Goal: Transaction & Acquisition: Purchase product/service

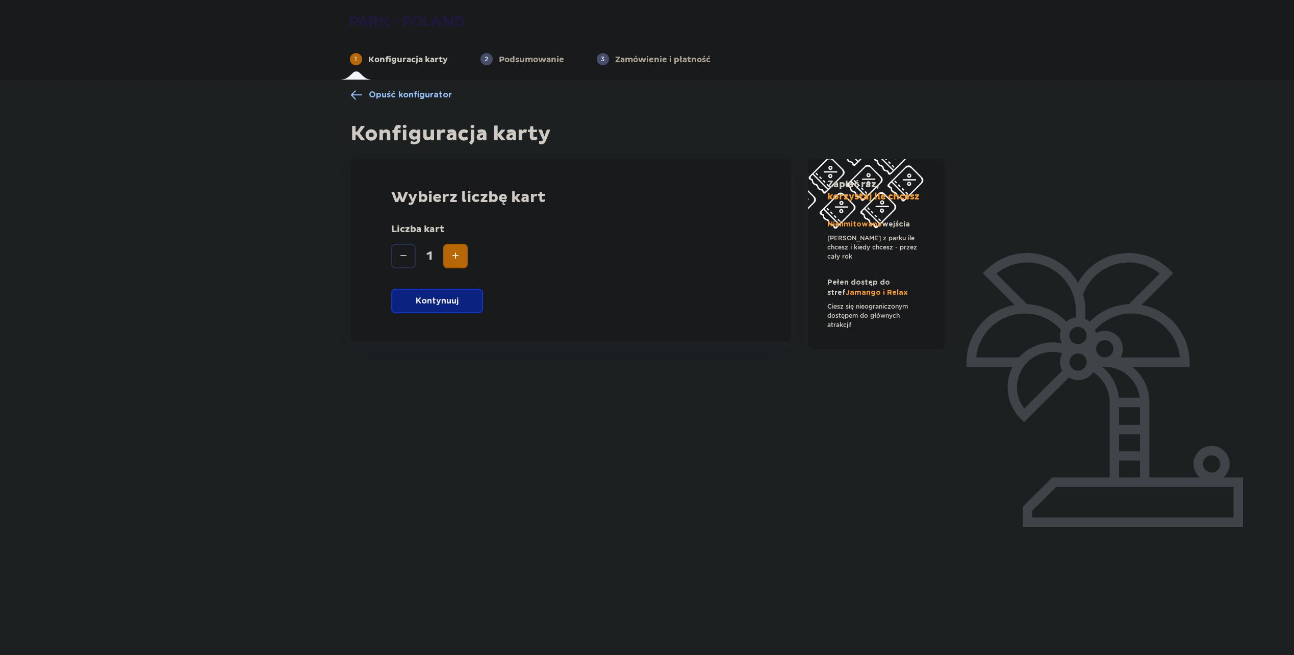
click at [456, 250] on span "Increase" at bounding box center [455, 256] width 12 height 12
click at [442, 306] on p "Kontynuuj" at bounding box center [437, 300] width 43 height 11
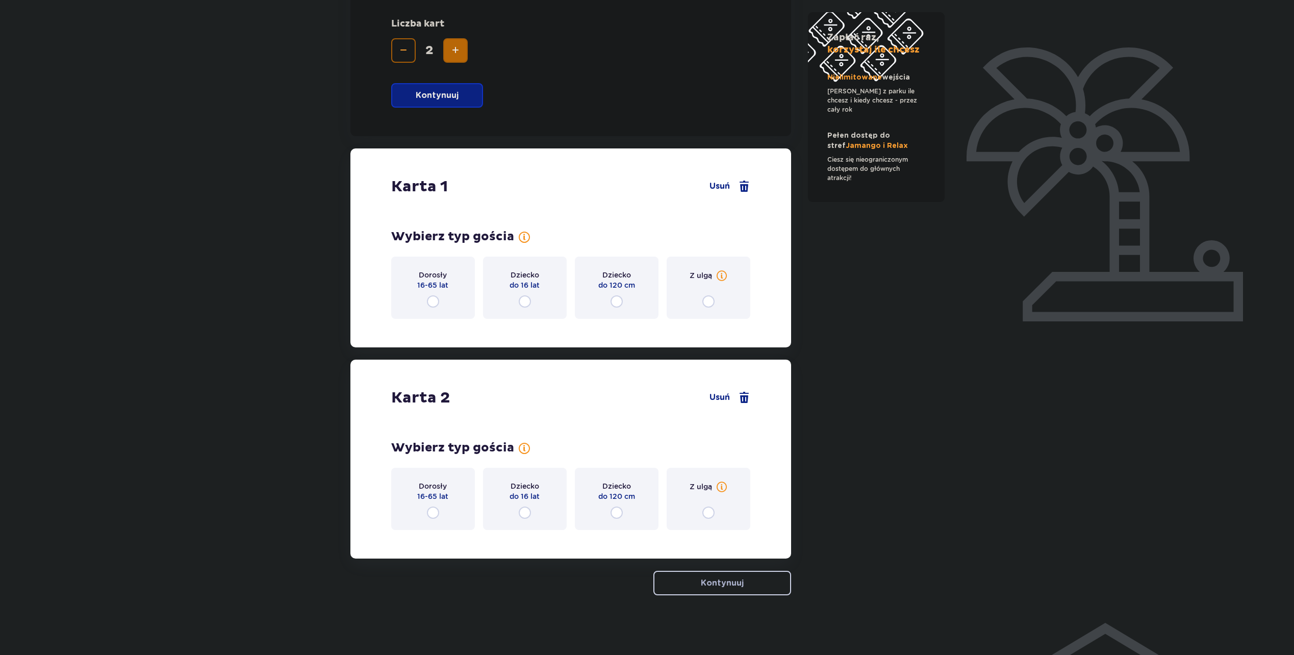
scroll to position [207, 0]
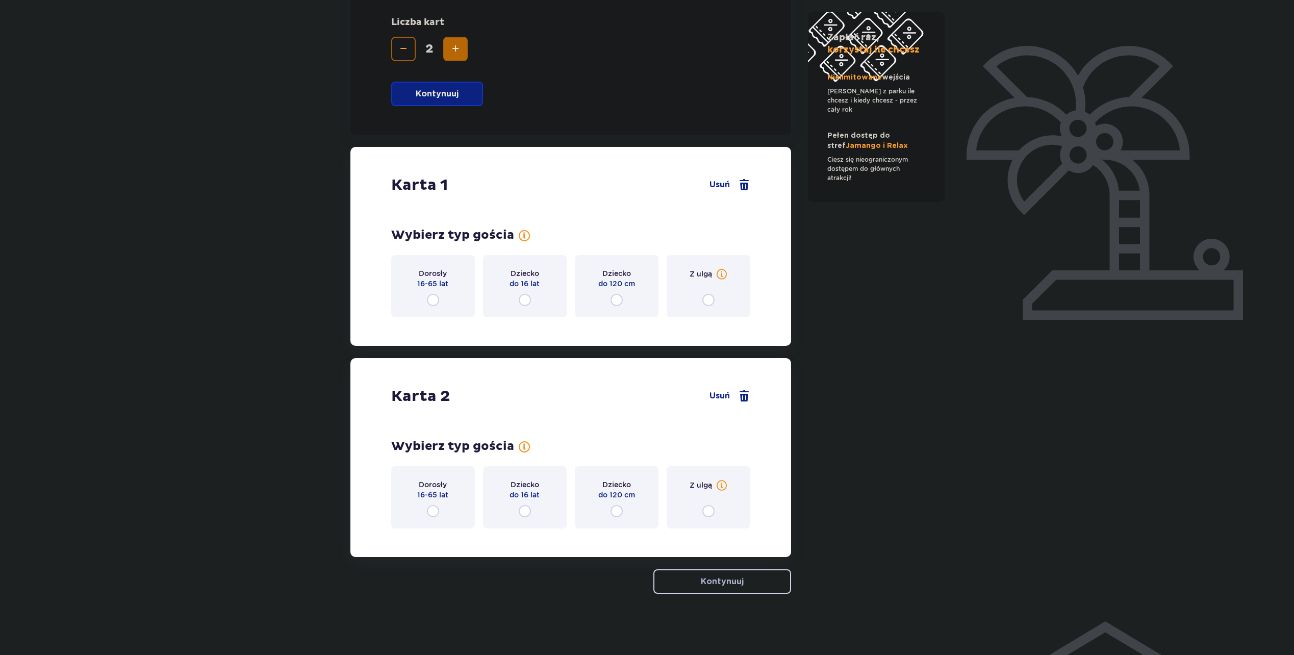
click at [434, 293] on div "Dorosły 16-65 lat" at bounding box center [433, 286] width 84 height 62
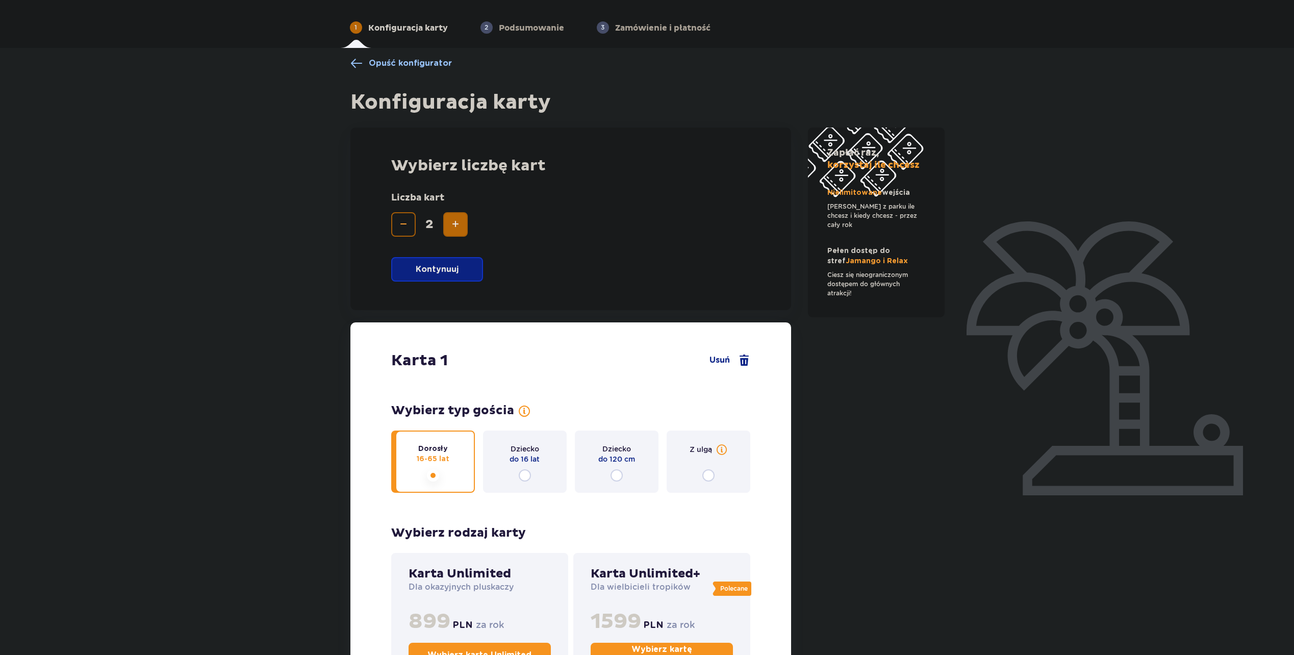
scroll to position [17, 0]
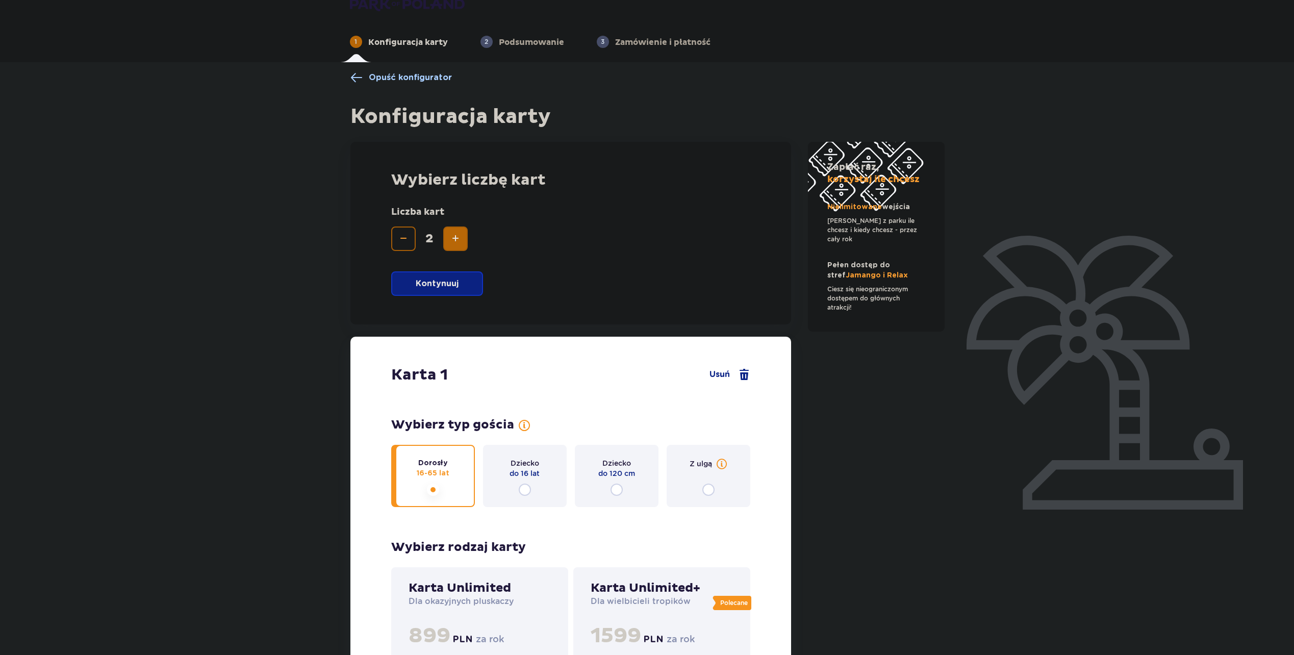
click at [400, 73] on span "Opuść konfigurator" at bounding box center [410, 77] width 83 height 11
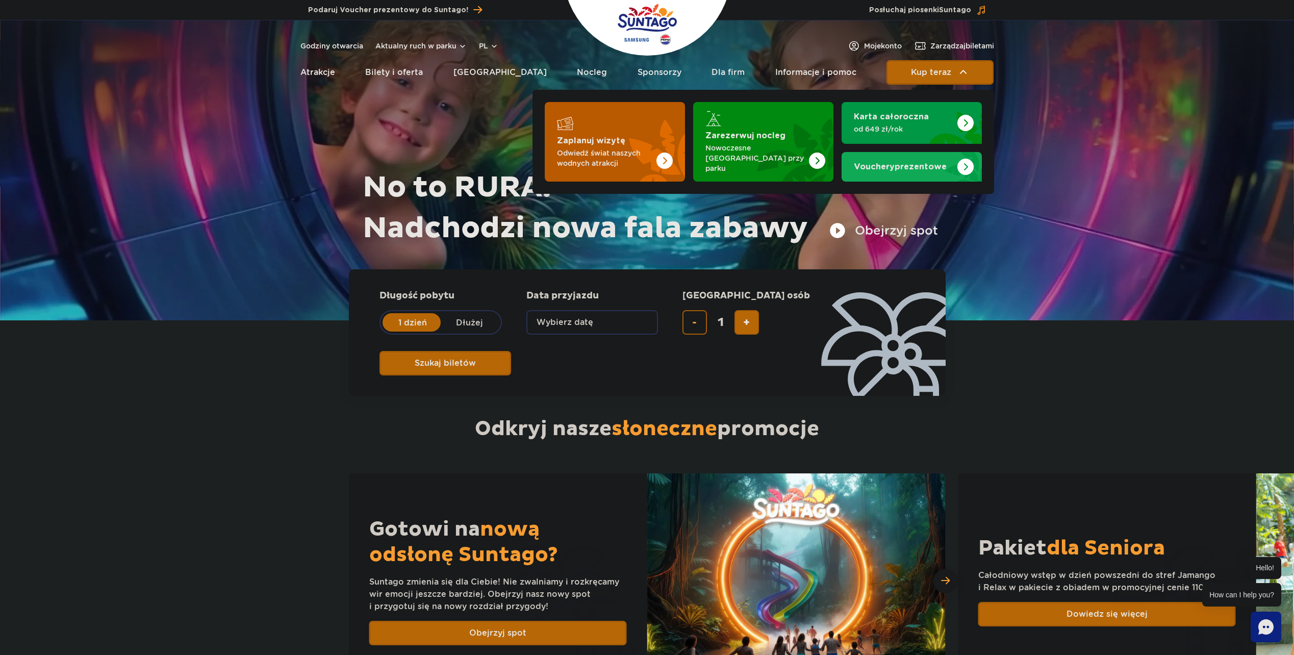
click at [639, 125] on img "Zaplanuj wizytę" at bounding box center [644, 142] width 81 height 80
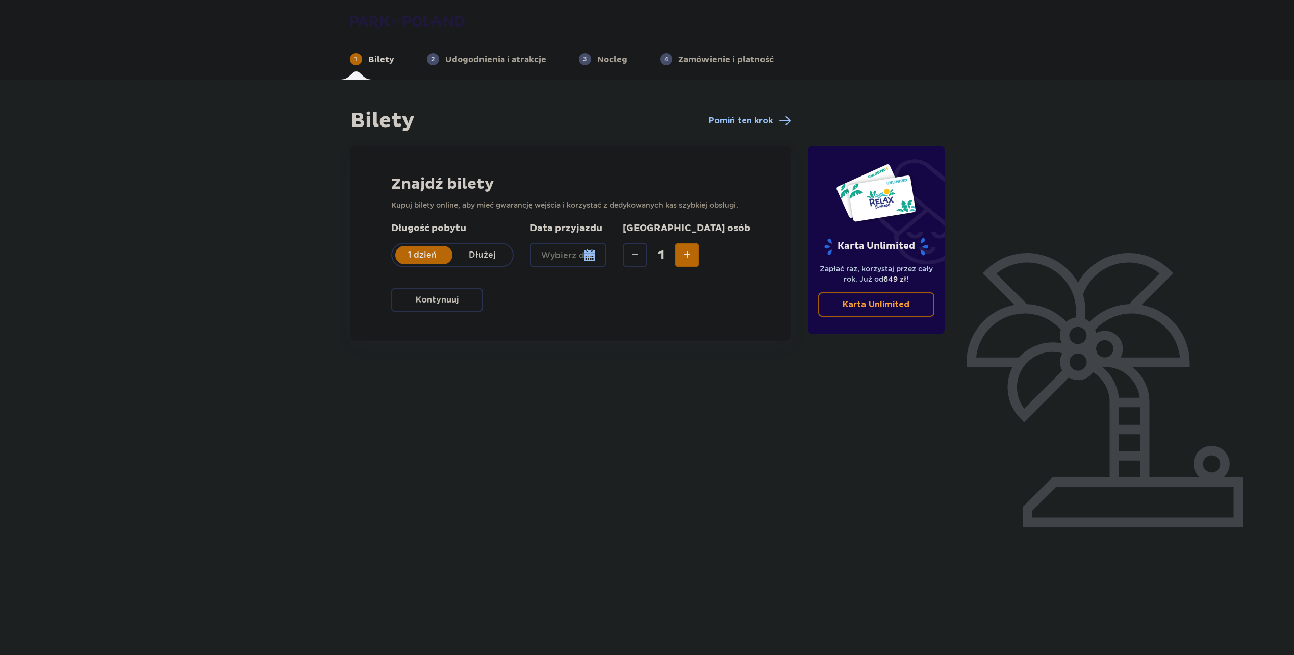
click at [699, 262] on button "Increase" at bounding box center [687, 255] width 24 height 24
click at [607, 262] on div at bounding box center [568, 255] width 77 height 24
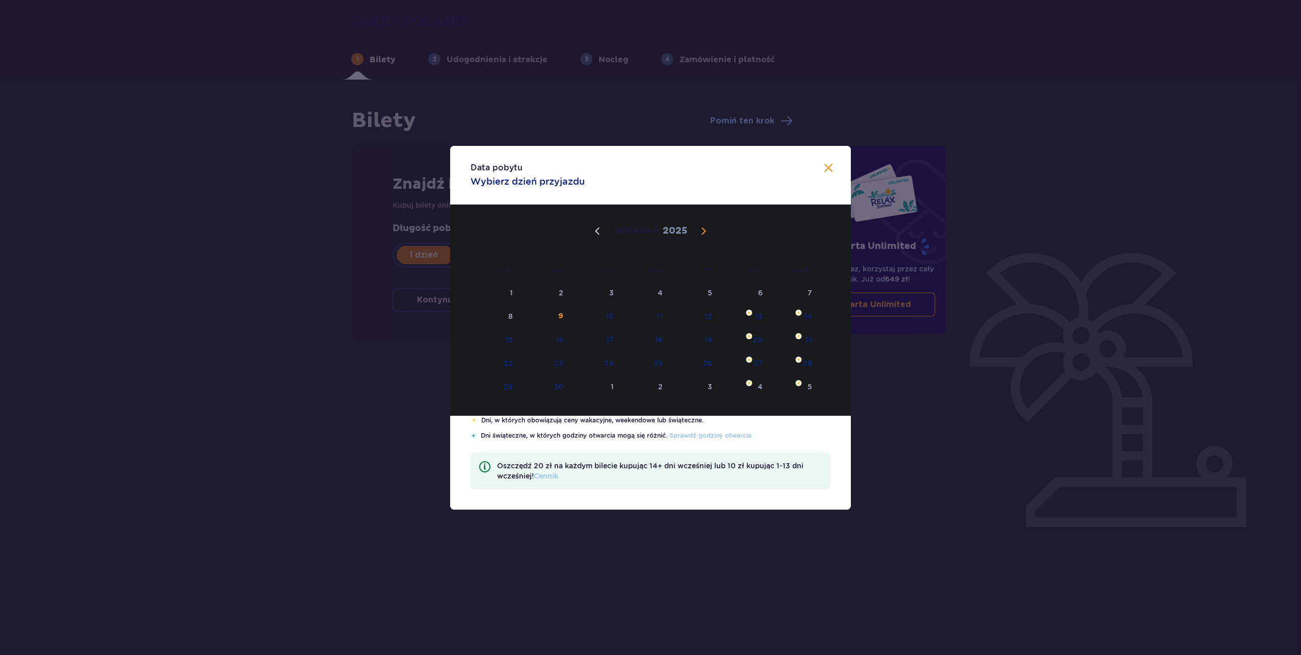
click at [704, 229] on span "Calendar" at bounding box center [704, 231] width 12 height 12
click at [757, 381] on div "1" at bounding box center [745, 387] width 49 height 22
type input "01.11.25"
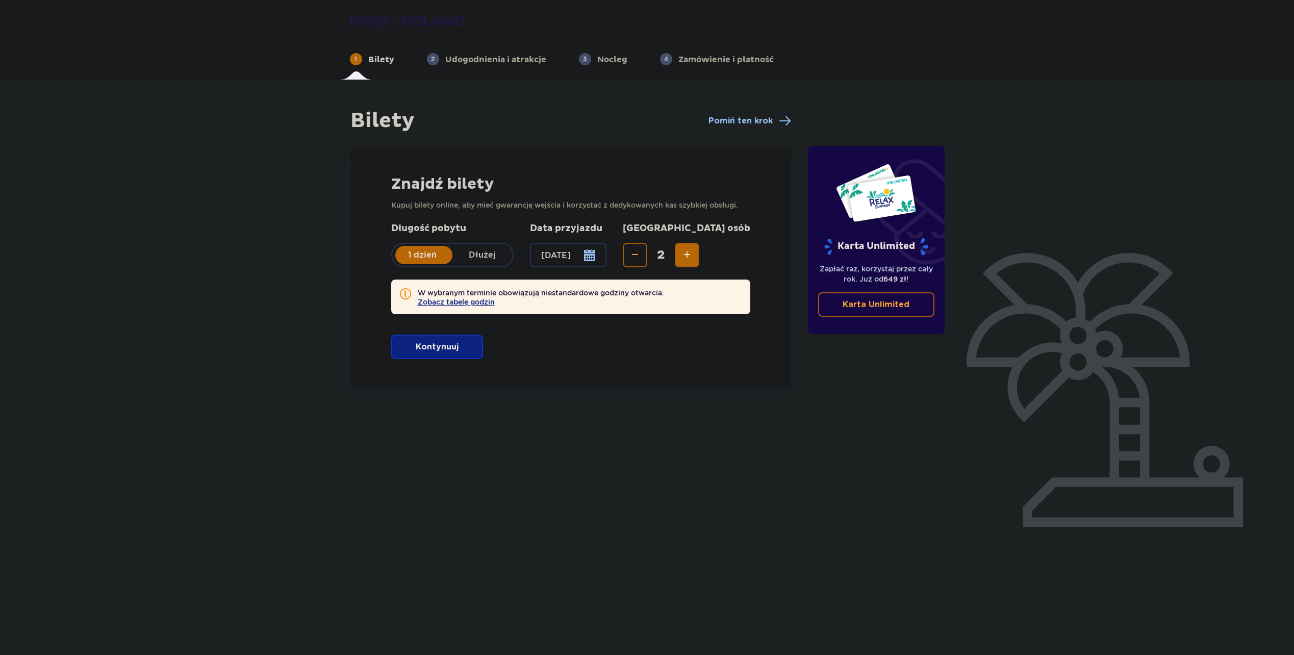
click at [490, 308] on div "W wybranym terminie obowiązują niestandardowe godziny otwarcia. Zobacz tabelę g…" at bounding box center [570, 296] width 359 height 35
click at [486, 303] on button "Zobacz tabelę godzin" at bounding box center [456, 302] width 77 height 8
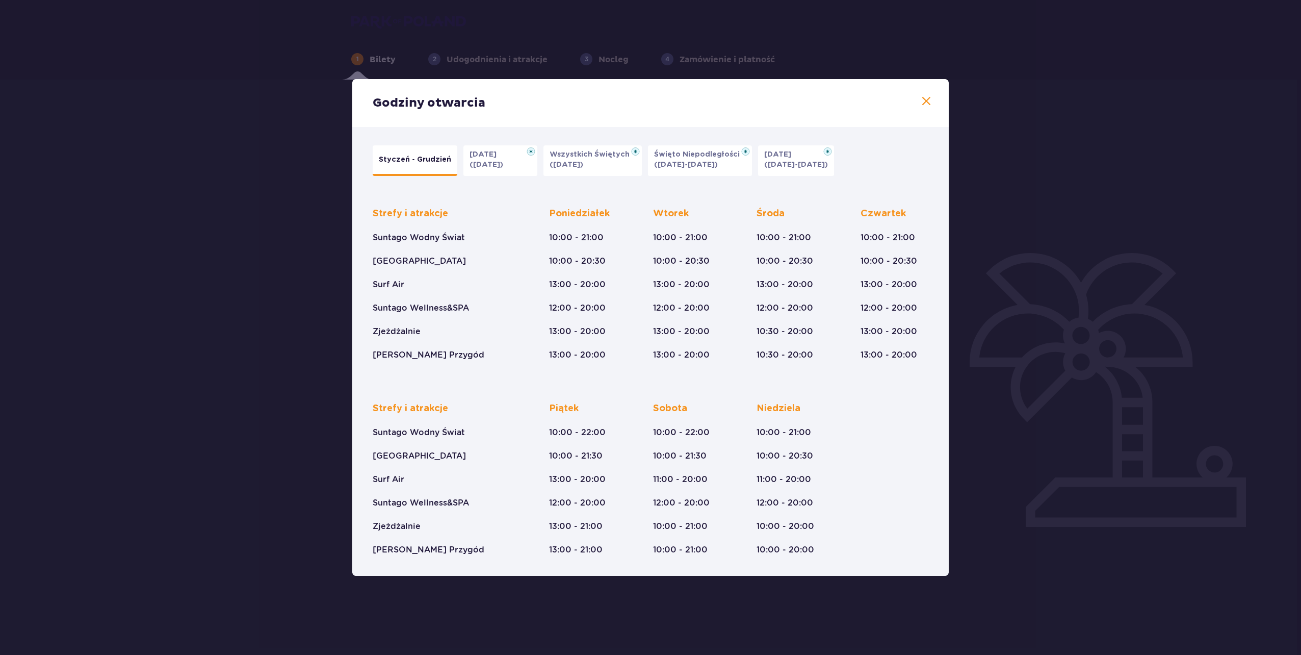
click at [928, 107] on span at bounding box center [926, 101] width 12 height 12
